Goal: Find specific page/section: Find specific page/section

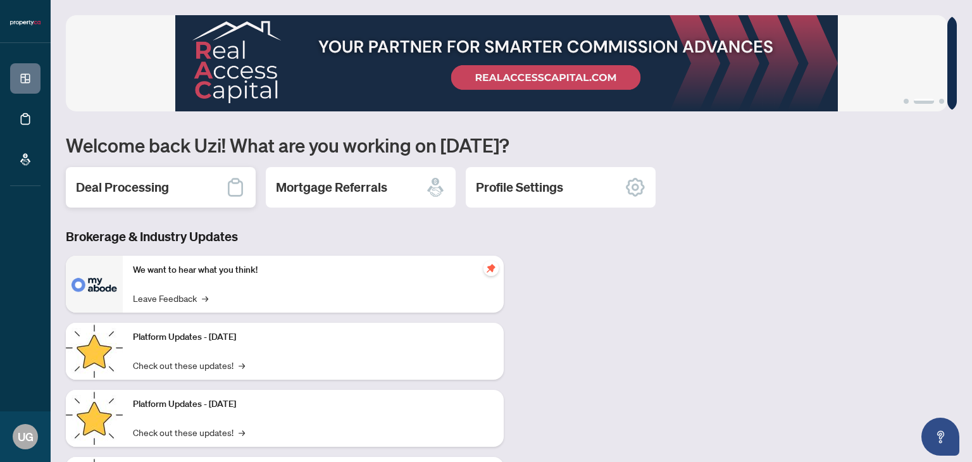
click at [177, 188] on div "Deal Processing" at bounding box center [161, 187] width 190 height 40
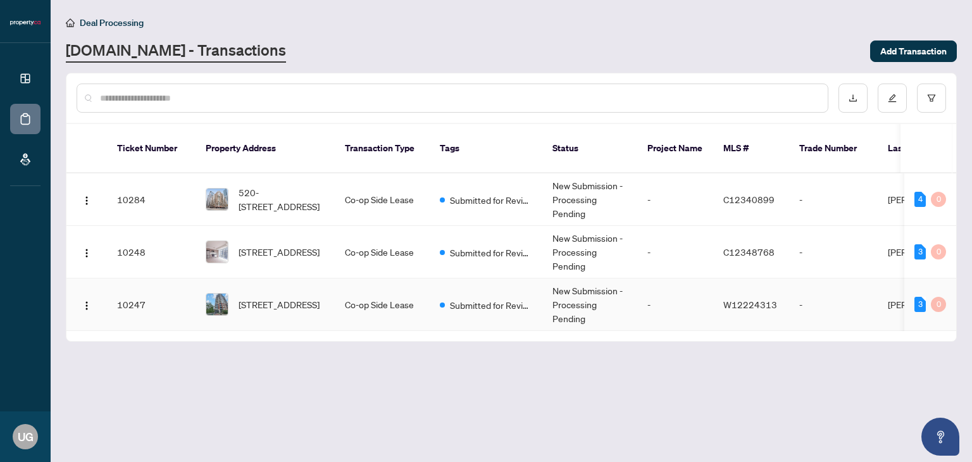
scroll to position [0, 347]
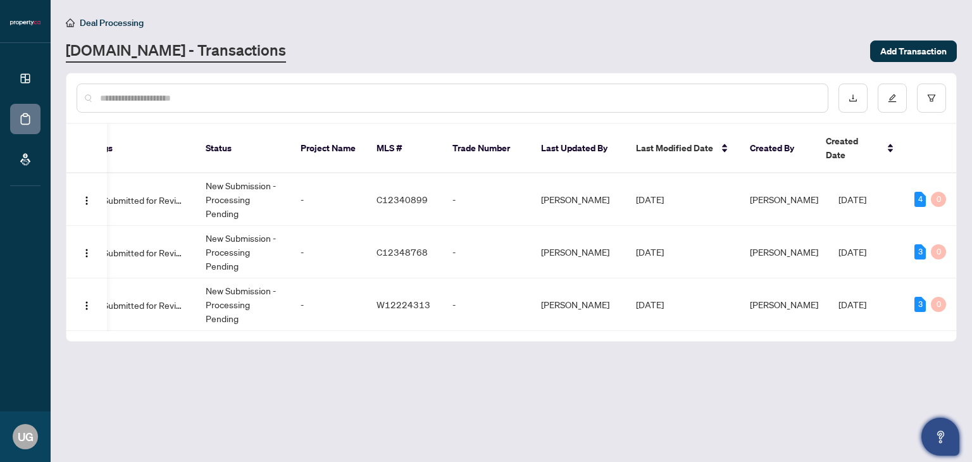
click at [942, 432] on icon "Open asap" at bounding box center [941, 437] width 16 height 16
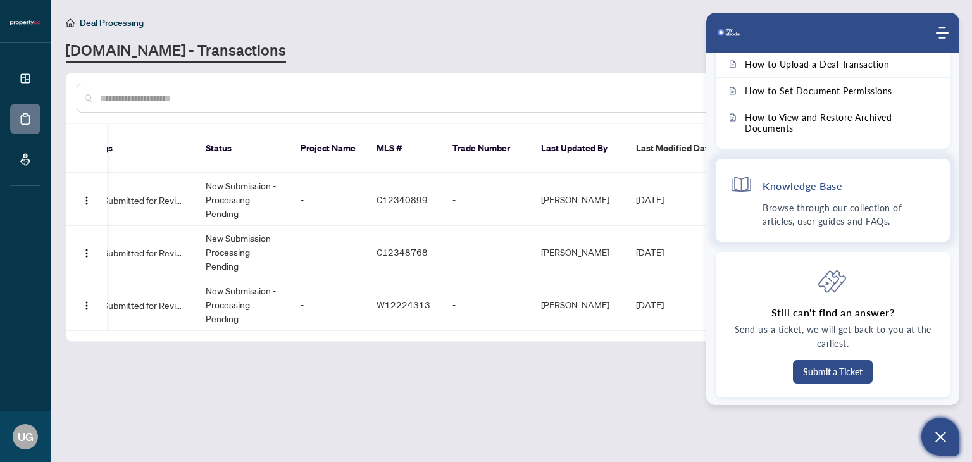
scroll to position [0, 0]
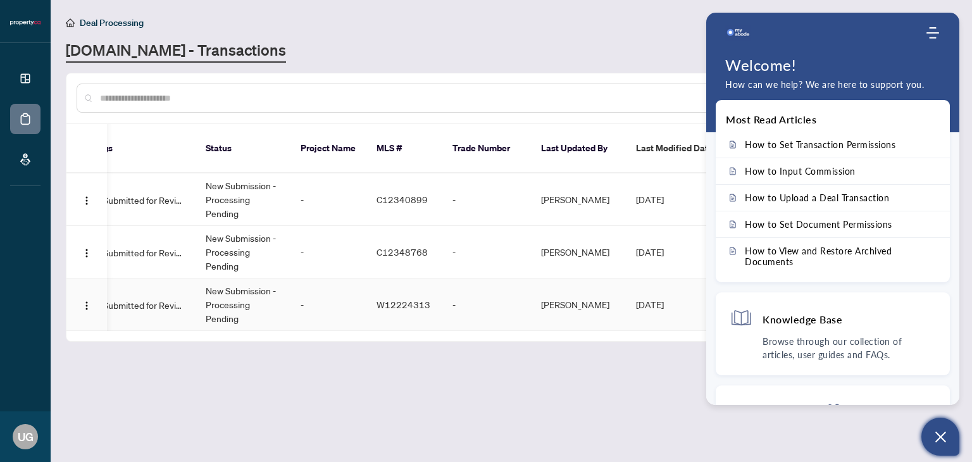
click at [693, 304] on td "[DATE]" at bounding box center [683, 304] width 114 height 53
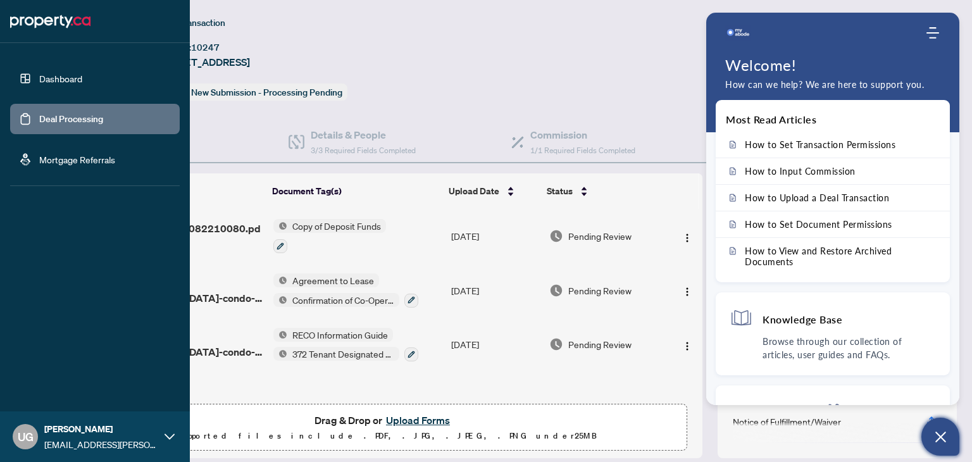
click at [82, 80] on link "Dashboard" at bounding box center [60, 78] width 43 height 11
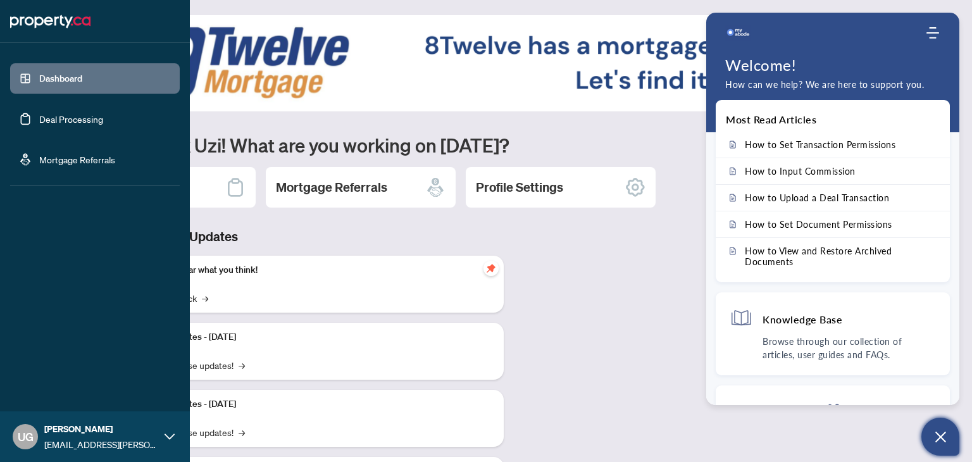
click at [61, 75] on link "Dashboard" at bounding box center [60, 78] width 43 height 11
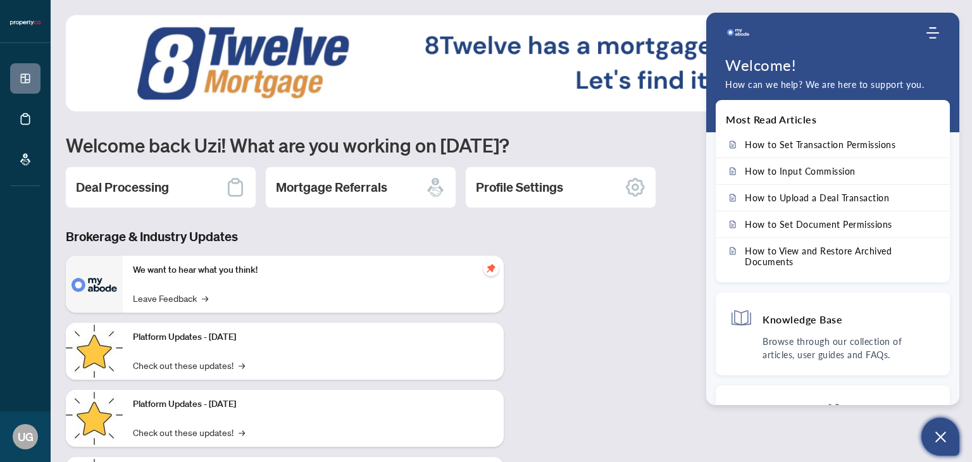
click at [942, 438] on icon "Open asap" at bounding box center [940, 437] width 11 height 11
